Goal: Task Accomplishment & Management: Complete application form

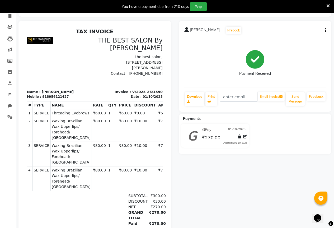
scroll to position [5, 0]
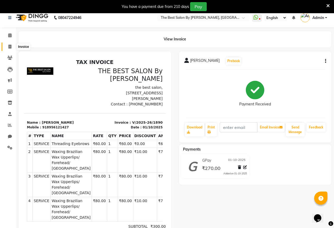
click at [11, 47] on icon at bounding box center [9, 47] width 3 height 4
select select "7209"
select select "service"
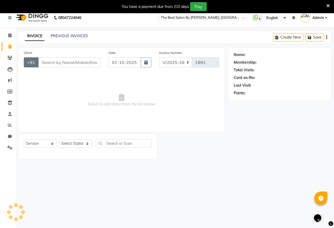
scroll to position [13, 0]
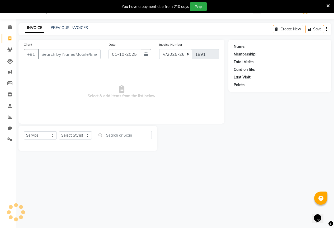
click at [50, 56] on input "Client" at bounding box center [69, 54] width 62 height 10
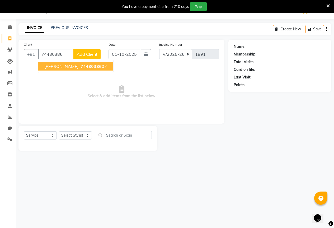
click at [80, 67] on span "74480386" at bounding box center [90, 66] width 21 height 5
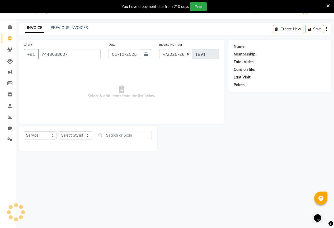
type input "7448038607"
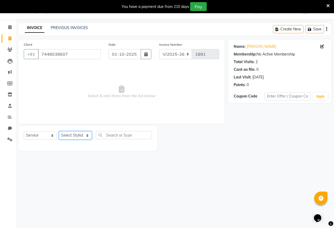
click at [79, 136] on select "Select Stylist AKASH KAJAL [PERSON_NAME] SIR [PERSON_NAME]" at bounding box center [75, 135] width 33 height 8
select select "61551"
click at [59, 131] on select "Select Stylist AKASH KAJAL [PERSON_NAME] SIR [PERSON_NAME]" at bounding box center [75, 135] width 33 height 8
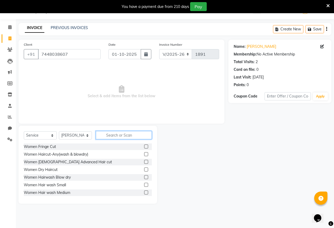
click at [119, 135] on input "text" at bounding box center [124, 135] width 56 height 8
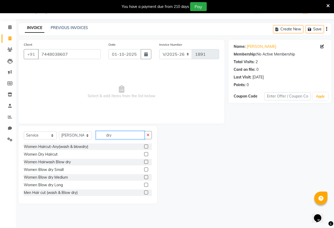
type input "dry"
click at [144, 154] on label at bounding box center [146, 154] width 4 height 4
click at [144, 154] on input "checkbox" at bounding box center [145, 153] width 3 height 3
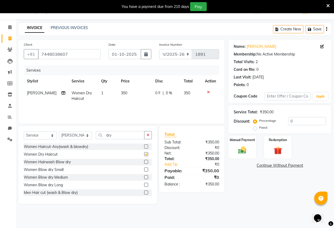
checkbox input "false"
drag, startPoint x: 178, startPoint y: 96, endPoint x: 170, endPoint y: 100, distance: 9.5
click at [174, 98] on td "0 F | 0 %" at bounding box center [166, 95] width 28 height 17
select select "61551"
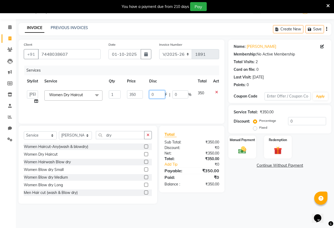
click at [157, 95] on input "0" at bounding box center [157, 94] width 16 height 8
type input "50"
click at [164, 104] on td "50 F | 0 %" at bounding box center [170, 97] width 49 height 20
select select "61551"
click at [254, 149] on div "Manual Payment" at bounding box center [242, 147] width 29 height 24
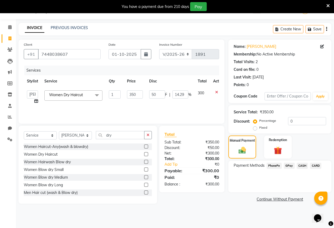
click at [290, 165] on span "GPay" at bounding box center [288, 165] width 11 height 6
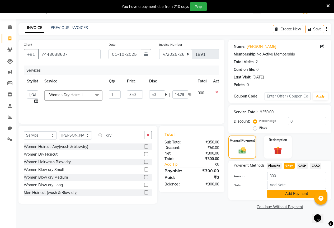
click at [300, 195] on button "Add Payment" at bounding box center [296, 193] width 59 height 8
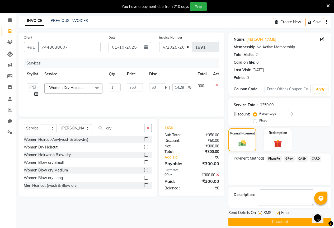
scroll to position [26, 0]
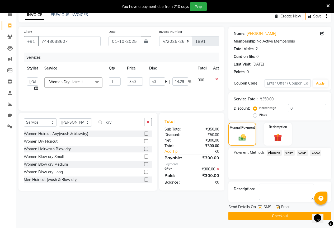
click at [275, 216] on button "Checkout" at bounding box center [279, 215] width 103 height 8
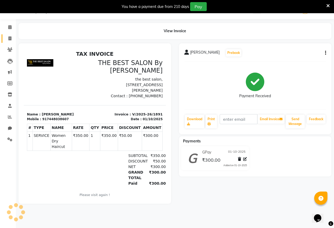
click at [12, 42] on link "Invoice" at bounding box center [8, 38] width 13 height 9
select select "7209"
select select "service"
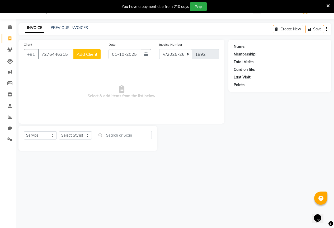
type input "7276446315"
click at [86, 54] on span "Add Client" at bounding box center [86, 53] width 21 height 5
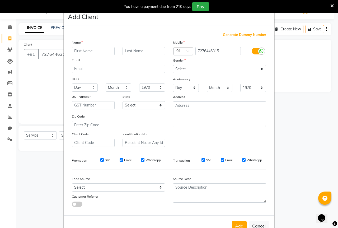
click at [76, 53] on input "text" at bounding box center [93, 51] width 43 height 8
type input "harsh"
click at [202, 66] on select "Select [DEMOGRAPHIC_DATA] [DEMOGRAPHIC_DATA] Other Prefer Not To Say" at bounding box center [219, 69] width 93 height 8
select select "[DEMOGRAPHIC_DATA]"
click at [173, 65] on select "Select [DEMOGRAPHIC_DATA] [DEMOGRAPHIC_DATA] Other Prefer Not To Say" at bounding box center [219, 69] width 93 height 8
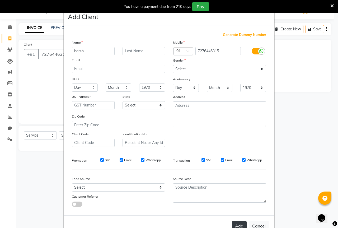
drag, startPoint x: 245, startPoint y: 222, endPoint x: 238, endPoint y: 224, distance: 6.9
click at [244, 223] on div "Add Cancel" at bounding box center [169, 225] width 210 height 21
click at [235, 224] on button "Add" at bounding box center [239, 225] width 15 height 9
select select
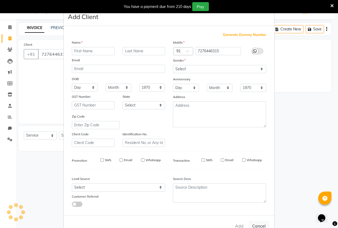
select select
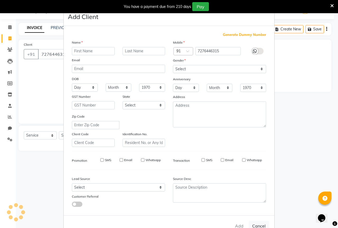
checkbox input "false"
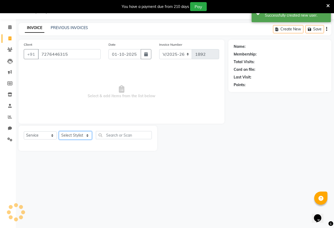
click at [60, 138] on select "Select Stylist AKASH KAJAL [PERSON_NAME] SIR [PERSON_NAME]" at bounding box center [75, 135] width 33 height 8
click at [59, 131] on select "Select Stylist AKASH KAJAL [PERSON_NAME] SIR [PERSON_NAME]" at bounding box center [75, 135] width 33 height 8
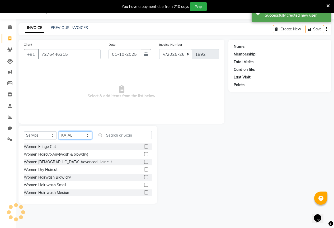
click at [83, 134] on select "Select Stylist AKASH KAJAL [PERSON_NAME] SIR [PERSON_NAME]" at bounding box center [75, 135] width 33 height 8
select select "70744"
click at [59, 131] on select "Select Stylist AKASH KAJAL [PERSON_NAME] SIR [PERSON_NAME]" at bounding box center [75, 135] width 33 height 8
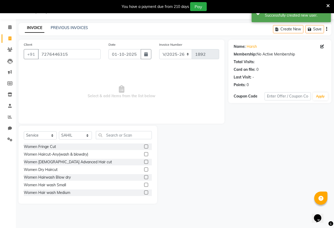
click at [127, 139] on div "Select Service Product Membership Package Voucher Prepaid Gift Card Select Styl…" at bounding box center [88, 137] width 128 height 12
click at [129, 127] on div "Select Service Product Membership Package Voucher Prepaid Gift Card Select Styl…" at bounding box center [87, 165] width 138 height 78
click at [130, 134] on input "text" at bounding box center [124, 135] width 56 height 8
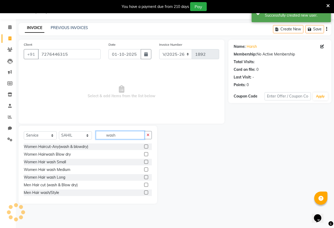
scroll to position [1, 0]
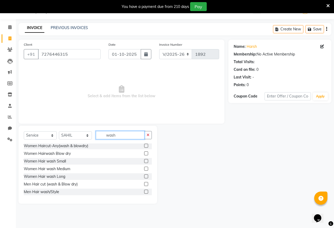
type input "wash"
click at [144, 185] on label at bounding box center [146, 184] width 4 height 4
click at [144, 185] on input "checkbox" at bounding box center [145, 183] width 3 height 3
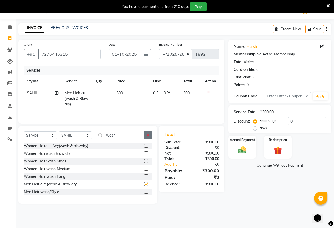
checkbox input "false"
click at [145, 135] on button "button" at bounding box center [148, 135] width 8 height 8
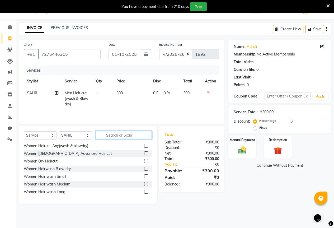
click at [124, 137] on input "text" at bounding box center [124, 135] width 56 height 8
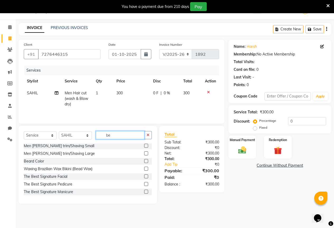
scroll to position [0, 0]
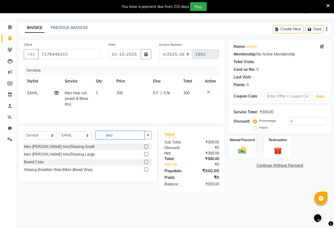
type input "bea"
click at [146, 144] on label at bounding box center [146, 146] width 4 height 4
click at [146, 145] on input "checkbox" at bounding box center [145, 146] width 3 height 3
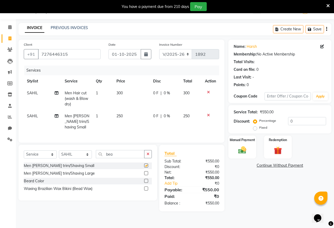
checkbox input "false"
click at [243, 147] on img at bounding box center [241, 149] width 13 height 9
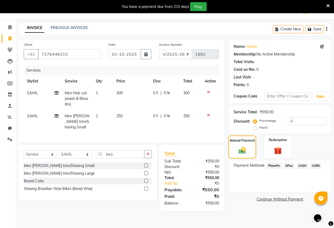
drag, startPoint x: 287, startPoint y: 165, endPoint x: 285, endPoint y: 169, distance: 4.8
click at [287, 165] on span "GPay" at bounding box center [288, 165] width 11 height 6
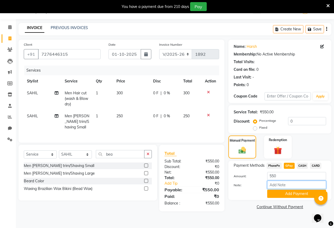
click at [286, 188] on input "Note:" at bounding box center [296, 184] width 59 height 8
click at [286, 193] on button "Add Payment" at bounding box center [296, 193] width 59 height 8
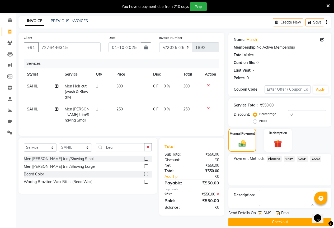
scroll to position [26, 0]
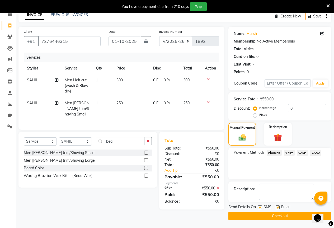
click at [287, 210] on span "Email" at bounding box center [285, 207] width 9 height 7
click at [287, 217] on button "Checkout" at bounding box center [279, 215] width 103 height 8
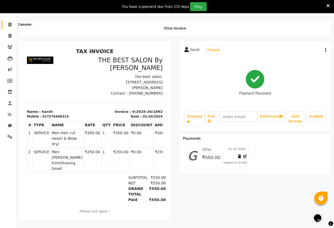
click at [11, 22] on icon at bounding box center [9, 24] width 3 height 4
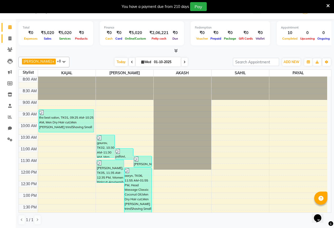
click at [9, 35] on link "Invoice" at bounding box center [8, 38] width 13 height 9
select select "service"
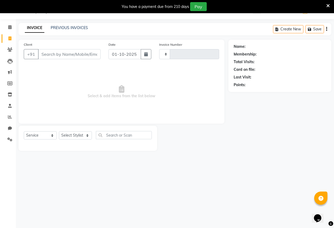
type input "1893"
select select "7209"
drag, startPoint x: 61, startPoint y: 23, endPoint x: 61, endPoint y: 28, distance: 5.0
click at [61, 23] on div "INVOICE PREVIOUS INVOICES Create New Save" at bounding box center [174, 29] width 312 height 12
click at [61, 28] on link "PREVIOUS INVOICES" at bounding box center [69, 27] width 37 height 5
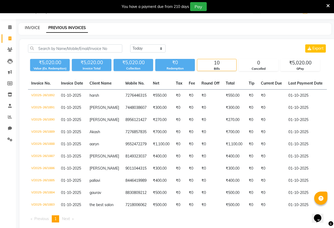
click at [25, 27] on link "INVOICE" at bounding box center [32, 27] width 15 height 5
select select "service"
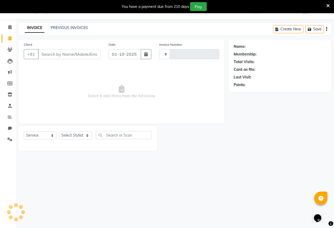
type input "1893"
select select "7209"
click at [56, 56] on input "Client" at bounding box center [69, 54] width 62 height 10
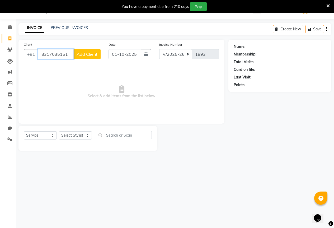
type input "8317035151"
click at [80, 50] on button "Add Client" at bounding box center [86, 54] width 27 height 10
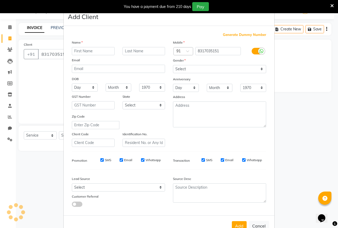
click at [75, 51] on input "text" at bounding box center [93, 51] width 43 height 8
type input "sayaba"
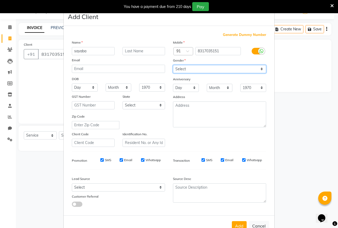
click at [233, 69] on select "Select [DEMOGRAPHIC_DATA] [DEMOGRAPHIC_DATA] Other Prefer Not To Say" at bounding box center [219, 69] width 93 height 8
select select "[DEMOGRAPHIC_DATA]"
click at [173, 65] on select "Select [DEMOGRAPHIC_DATA] [DEMOGRAPHIC_DATA] Other Prefer Not To Say" at bounding box center [219, 69] width 93 height 8
click at [237, 220] on div "Add Cancel" at bounding box center [169, 225] width 210 height 21
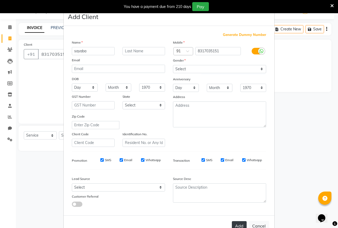
click at [237, 222] on button "Add" at bounding box center [239, 225] width 15 height 9
select select
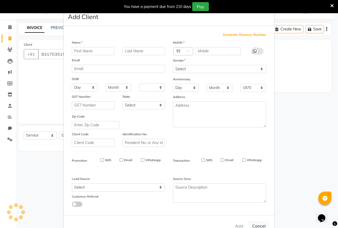
select select
checkbox input "false"
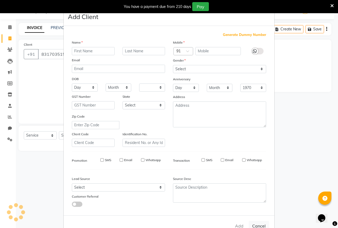
checkbox input "false"
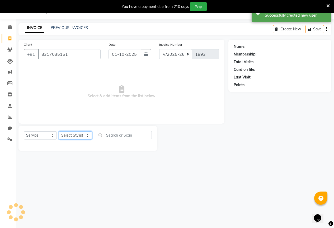
drag, startPoint x: 68, startPoint y: 135, endPoint x: 68, endPoint y: 139, distance: 3.7
click at [68, 135] on select "Select Stylist AKASH KAJAL [PERSON_NAME] SIR [PERSON_NAME]" at bounding box center [75, 135] width 33 height 8
click at [59, 131] on select "Select Stylist AKASH KAJAL [PERSON_NAME] SIR [PERSON_NAME]" at bounding box center [75, 135] width 33 height 8
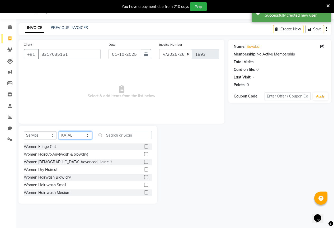
click at [78, 138] on select "Select Stylist AKASH KAJAL [PERSON_NAME] SIR [PERSON_NAME]" at bounding box center [75, 135] width 33 height 8
select select "70744"
click at [59, 131] on select "Select Stylist AKASH KAJAL [PERSON_NAME] SIR [PERSON_NAME]" at bounding box center [75, 135] width 33 height 8
click at [104, 134] on input "text" at bounding box center [124, 135] width 56 height 8
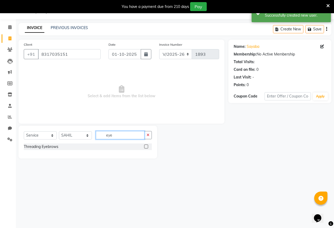
type input "eye"
click at [145, 145] on label at bounding box center [146, 146] width 4 height 4
click at [145, 145] on input "checkbox" at bounding box center [145, 146] width 3 height 3
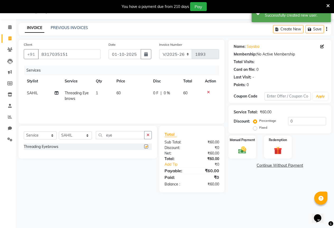
checkbox input "false"
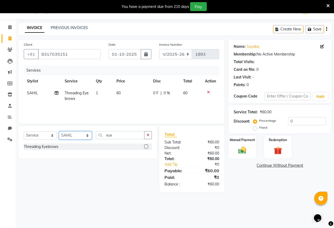
click at [72, 135] on select "Select Stylist AKASH KAJAL [PERSON_NAME] SIR [PERSON_NAME]" at bounding box center [75, 135] width 33 height 8
select select "84685"
click at [59, 131] on select "Select Stylist AKASH KAJAL [PERSON_NAME] SIR [PERSON_NAME]" at bounding box center [75, 135] width 33 height 8
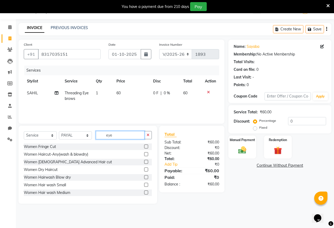
click at [117, 133] on input "eye" at bounding box center [120, 135] width 49 height 8
type input "e"
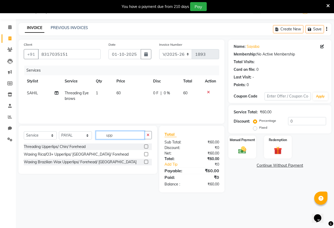
type input "upp"
click at [144, 147] on label at bounding box center [146, 146] width 4 height 4
click at [144, 147] on input "checkbox" at bounding box center [145, 146] width 3 height 3
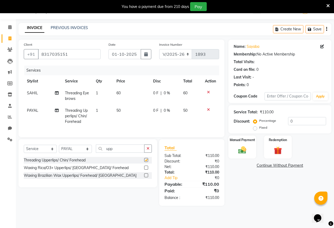
checkbox input "false"
click at [37, 94] on span "SAHIL" at bounding box center [32, 92] width 11 height 5
select select "70744"
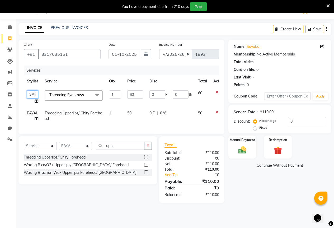
click at [33, 93] on select "AKASH KAJAL [PERSON_NAME] SIR [PERSON_NAME]" at bounding box center [32, 94] width 11 height 8
select select "84685"
click at [251, 188] on div "Name: [PERSON_NAME] Membership: No Active Membership Total Visits: Card on file…" at bounding box center [281, 121] width 107 height 163
click at [158, 94] on input "0" at bounding box center [157, 94] width 16 height 8
type input "10"
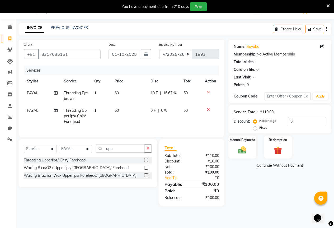
click at [248, 172] on div "Name: [PERSON_NAME] Membership: No Active Membership Total Visits: Card on file…" at bounding box center [281, 123] width 107 height 166
click at [240, 148] on img at bounding box center [241, 149] width 13 height 9
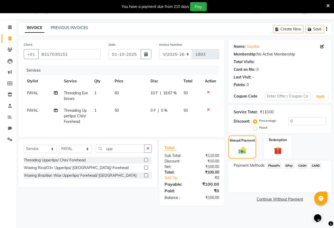
click at [304, 165] on span "CASH" at bounding box center [301, 165] width 11 height 6
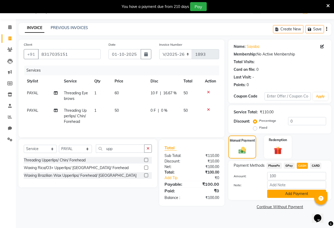
click at [291, 195] on button "Add Payment" at bounding box center [296, 193] width 59 height 8
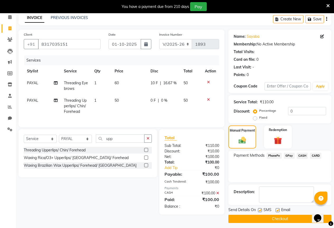
scroll to position [26, 0]
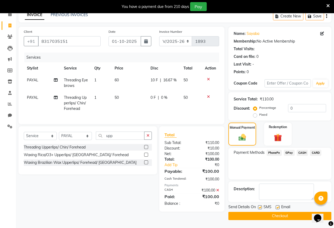
click at [269, 216] on button "Checkout" at bounding box center [279, 215] width 103 height 8
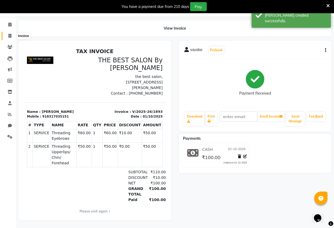
click at [10, 34] on icon at bounding box center [9, 36] width 3 height 4
select select "service"
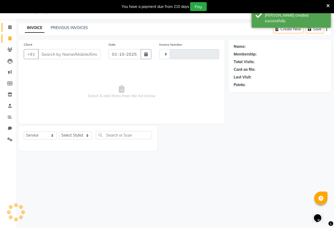
type input "1894"
select select "7209"
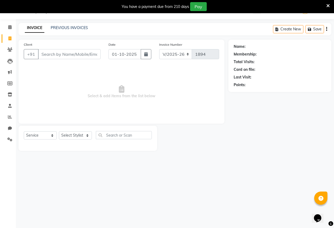
click at [47, 53] on input "Client" at bounding box center [69, 54] width 62 height 10
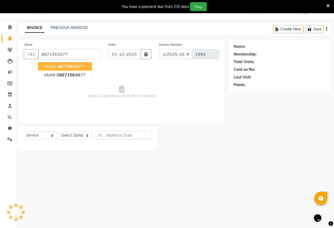
type input "8871563077"
click at [54, 69] on button "mohit 88715630 77" at bounding box center [65, 66] width 54 height 8
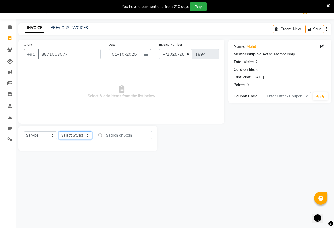
click at [74, 135] on select "Select Stylist AKASH KAJAL [PERSON_NAME] SIR [PERSON_NAME]" at bounding box center [75, 135] width 33 height 8
select select "70744"
click at [59, 131] on select "Select Stylist AKASH KAJAL [PERSON_NAME] SIR [PERSON_NAME]" at bounding box center [75, 135] width 33 height 8
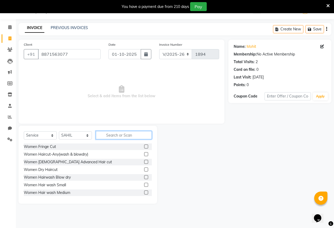
click at [112, 136] on input "text" at bounding box center [124, 135] width 56 height 8
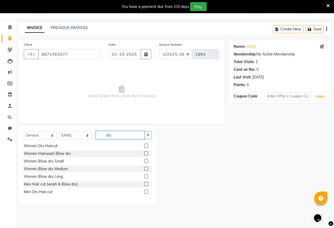
scroll to position [16, 0]
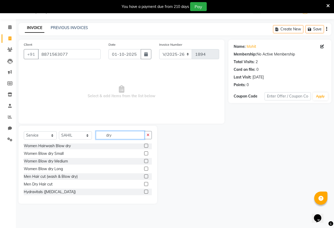
type input "dry"
click at [144, 182] on label at bounding box center [146, 184] width 4 height 4
click at [144, 182] on input "checkbox" at bounding box center [145, 183] width 3 height 3
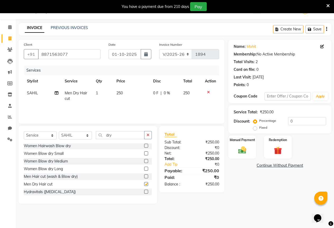
checkbox input "false"
click at [244, 150] on img at bounding box center [241, 149] width 13 height 9
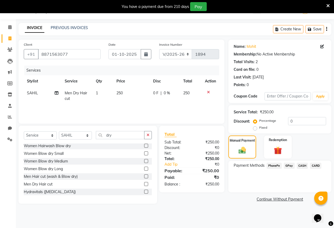
click at [291, 163] on span "GPay" at bounding box center [288, 165] width 11 height 6
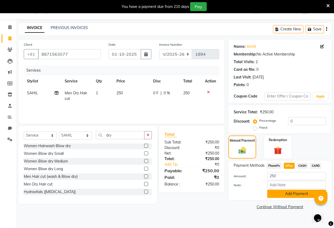
click at [303, 194] on button "Add Payment" at bounding box center [296, 193] width 59 height 8
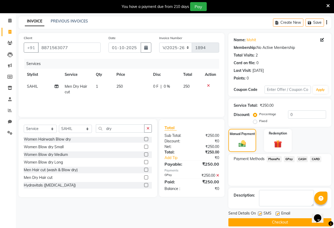
scroll to position [26, 0]
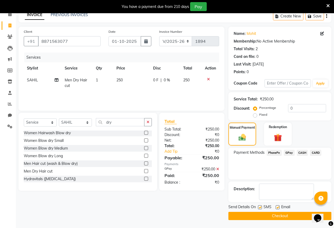
click at [284, 215] on button "Checkout" at bounding box center [279, 215] width 103 height 8
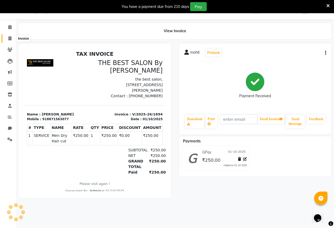
click at [10, 37] on icon at bounding box center [9, 38] width 3 height 4
select select "7209"
select select "service"
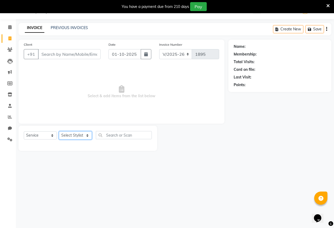
click at [79, 136] on select "Select Stylist AKASH KAJAL [PERSON_NAME] SIR [PERSON_NAME]" at bounding box center [75, 135] width 33 height 8
select select "61550"
click at [59, 131] on select "Select Stylist AKASH KAJAL [PERSON_NAME] SIR [PERSON_NAME]" at bounding box center [75, 135] width 33 height 8
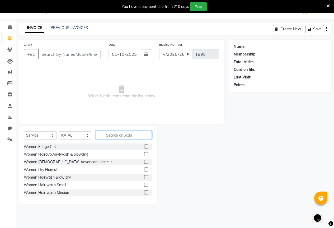
click at [111, 133] on input "text" at bounding box center [124, 135] width 56 height 8
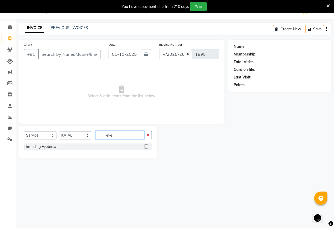
type input "eye"
click at [146, 146] on label at bounding box center [146, 146] width 4 height 4
click at [146, 146] on input "checkbox" at bounding box center [145, 146] width 3 height 3
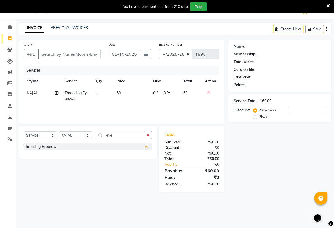
checkbox input "false"
click at [56, 56] on input "Client" at bounding box center [69, 54] width 62 height 10
click at [60, 48] on div "Client +91" at bounding box center [62, 53] width 85 height 22
click at [59, 53] on input "Client" at bounding box center [69, 54] width 62 height 10
type input "9"
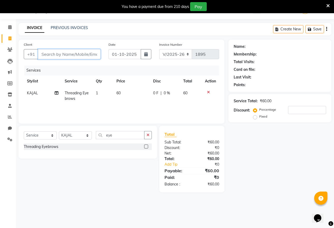
type input "0"
type input "9356594985"
click at [79, 53] on span "Add Client" at bounding box center [86, 53] width 21 height 5
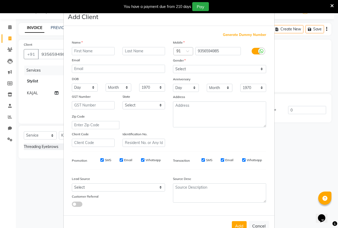
click at [75, 51] on input "text" at bounding box center [93, 51] width 43 height 8
type input "[PERSON_NAME]"
click at [187, 69] on select "Select [DEMOGRAPHIC_DATA] [DEMOGRAPHIC_DATA] Other Prefer Not To Say" at bounding box center [219, 69] width 93 height 8
select select "[DEMOGRAPHIC_DATA]"
click at [173, 65] on select "Select [DEMOGRAPHIC_DATA] [DEMOGRAPHIC_DATA] Other Prefer Not To Say" at bounding box center [219, 69] width 93 height 8
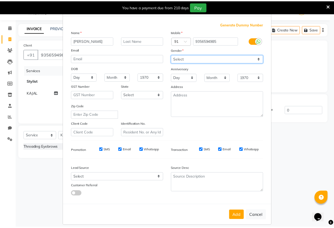
scroll to position [16, 0]
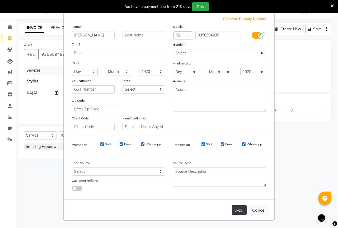
click at [234, 207] on button "Add" at bounding box center [239, 209] width 15 height 9
select select
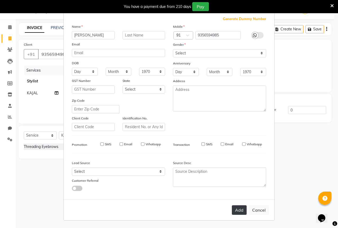
select select
checkbox input "false"
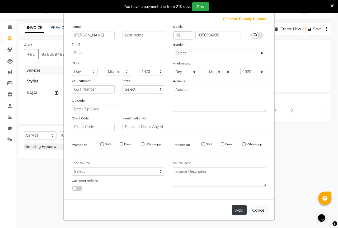
checkbox input "false"
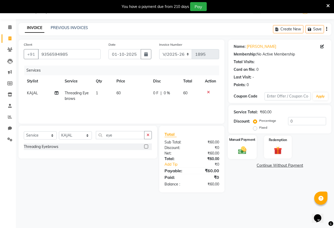
click at [238, 147] on img at bounding box center [241, 149] width 13 height 9
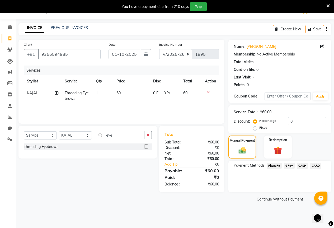
click at [288, 164] on span "GPay" at bounding box center [288, 165] width 11 height 6
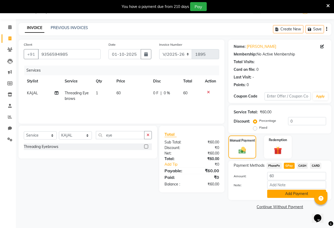
click at [288, 193] on button "Add Payment" at bounding box center [296, 193] width 59 height 8
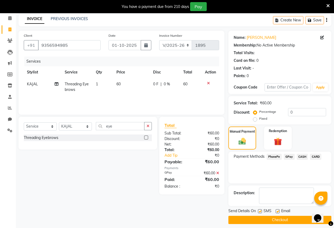
scroll to position [26, 0]
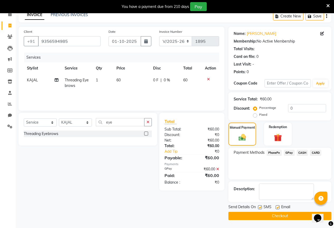
click at [282, 215] on button "Checkout" at bounding box center [279, 215] width 103 height 8
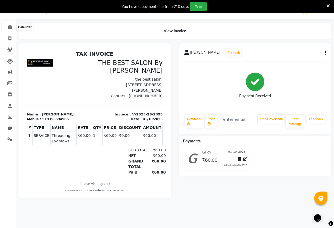
click at [9, 26] on icon at bounding box center [9, 27] width 3 height 4
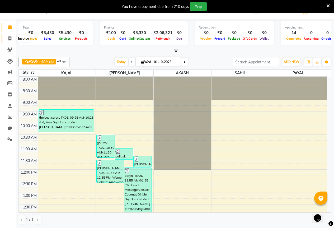
click at [11, 38] on icon at bounding box center [9, 38] width 3 height 4
select select "7209"
select select "service"
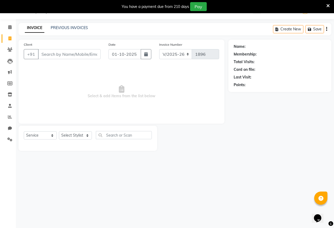
click at [57, 57] on input "Client" at bounding box center [69, 54] width 62 height 10
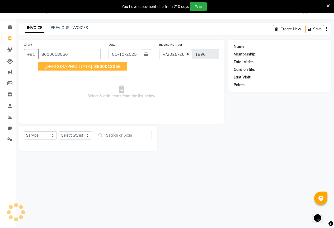
type input "8600018056"
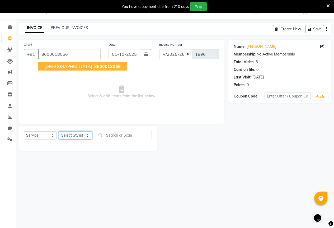
click at [67, 136] on select "Select Stylist AKASH KAJAL [PERSON_NAME] SIR [PERSON_NAME]" at bounding box center [75, 135] width 33 height 8
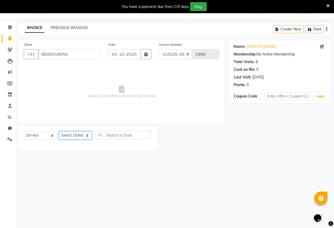
select select "61551"
click at [59, 131] on select "Select Stylist AKASH KAJAL [PERSON_NAME] SIR [PERSON_NAME]" at bounding box center [75, 135] width 33 height 8
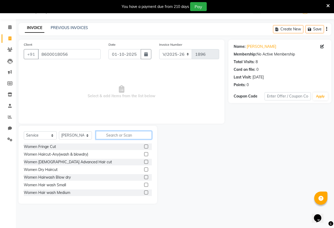
click at [113, 134] on input "text" at bounding box center [124, 135] width 56 height 8
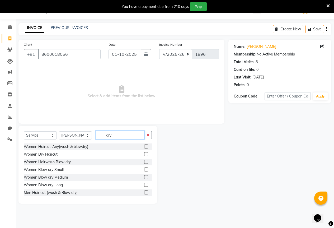
type input "dry"
click at [144, 192] on label at bounding box center [146, 192] width 4 height 4
click at [144, 192] on input "checkbox" at bounding box center [145, 192] width 3 height 3
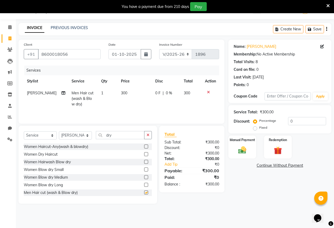
checkbox input "false"
click at [247, 148] on img at bounding box center [241, 149] width 13 height 9
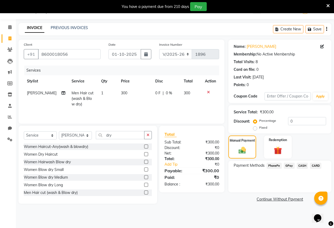
click at [288, 163] on span "GPay" at bounding box center [288, 165] width 11 height 6
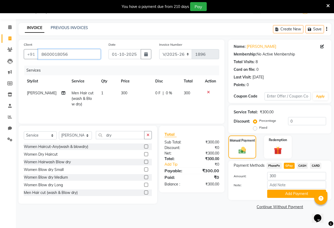
click at [84, 59] on input "8600018056" at bounding box center [69, 54] width 62 height 10
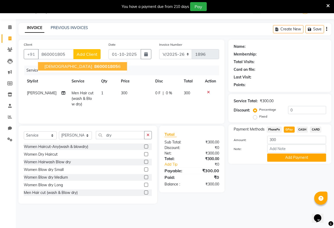
click at [208, 91] on icon at bounding box center [208, 92] width 3 height 4
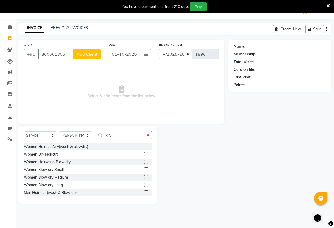
click at [78, 73] on span "Select & add items from the list below" at bounding box center [121, 91] width 195 height 53
click at [65, 52] on input "860001805" at bounding box center [56, 54] width 36 height 10
type input "8600018052"
click at [80, 68] on span "Select & add items from the list below" at bounding box center [121, 91] width 195 height 53
click at [89, 55] on span "Add Client" at bounding box center [86, 53] width 21 height 5
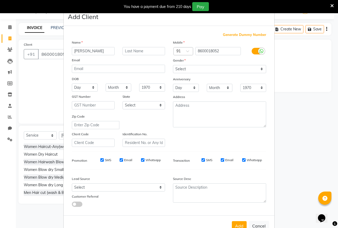
type input "[PERSON_NAME]"
click at [195, 68] on select "Select [DEMOGRAPHIC_DATA] [DEMOGRAPHIC_DATA] Other Prefer Not To Say" at bounding box center [219, 69] width 93 height 8
select select "[DEMOGRAPHIC_DATA]"
click at [173, 65] on select "Select [DEMOGRAPHIC_DATA] [DEMOGRAPHIC_DATA] Other Prefer Not To Say" at bounding box center [219, 69] width 93 height 8
click at [238, 225] on button "Add" at bounding box center [239, 225] width 15 height 9
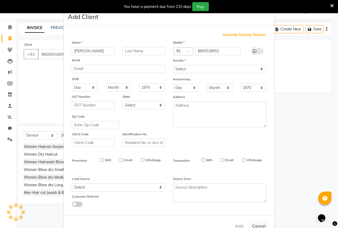
select select
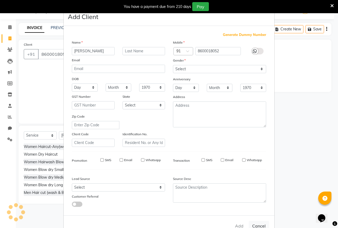
select select
checkbox input "false"
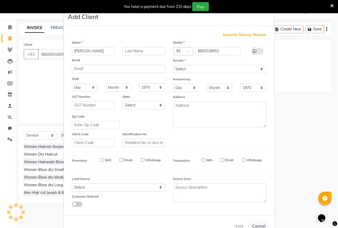
checkbox input "false"
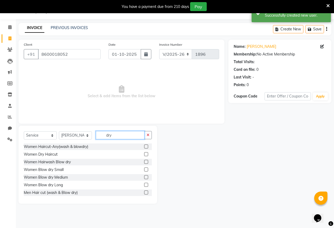
click at [113, 135] on input "dry" at bounding box center [120, 135] width 49 height 8
click at [144, 191] on label at bounding box center [146, 192] width 4 height 4
click at [144, 191] on input "checkbox" at bounding box center [145, 192] width 3 height 3
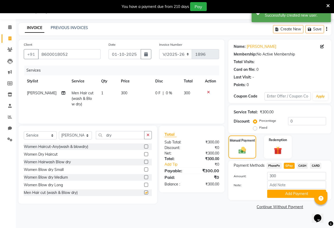
checkbox input "false"
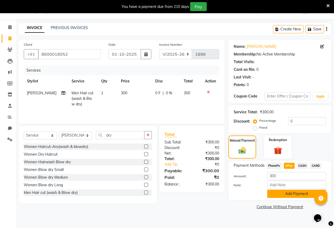
click at [286, 193] on button "Add Payment" at bounding box center [296, 193] width 59 height 8
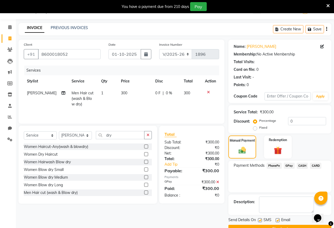
scroll to position [26, 0]
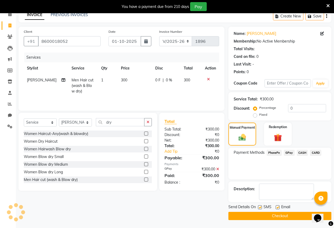
click at [269, 214] on button "Checkout" at bounding box center [279, 215] width 103 height 8
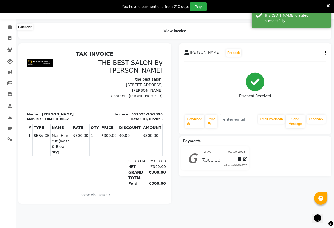
click at [10, 29] on span at bounding box center [9, 27] width 9 height 6
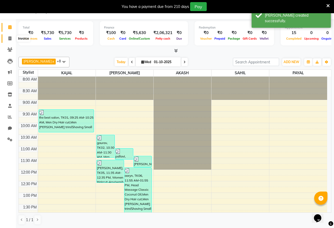
click at [9, 37] on icon at bounding box center [9, 38] width 3 height 4
select select "7209"
select select "service"
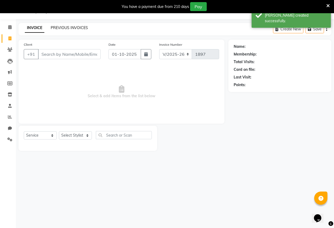
click at [60, 27] on link "PREVIOUS INVOICES" at bounding box center [69, 27] width 37 height 5
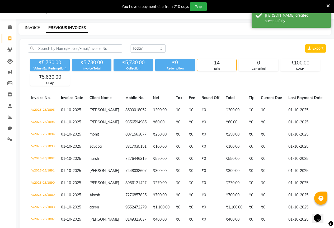
click at [31, 25] on link "INVOICE" at bounding box center [32, 27] width 15 height 5
select select "service"
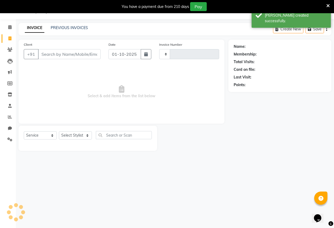
type input "1897"
select select "7209"
click at [61, 28] on link "PREVIOUS INVOICES" at bounding box center [69, 27] width 37 height 5
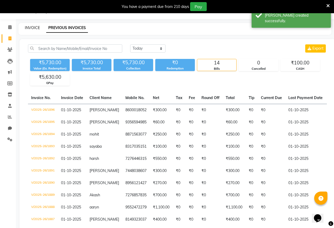
click at [35, 28] on link "INVOICE" at bounding box center [32, 27] width 15 height 5
select select "7209"
select select "service"
